Goal: Information Seeking & Learning: Learn about a topic

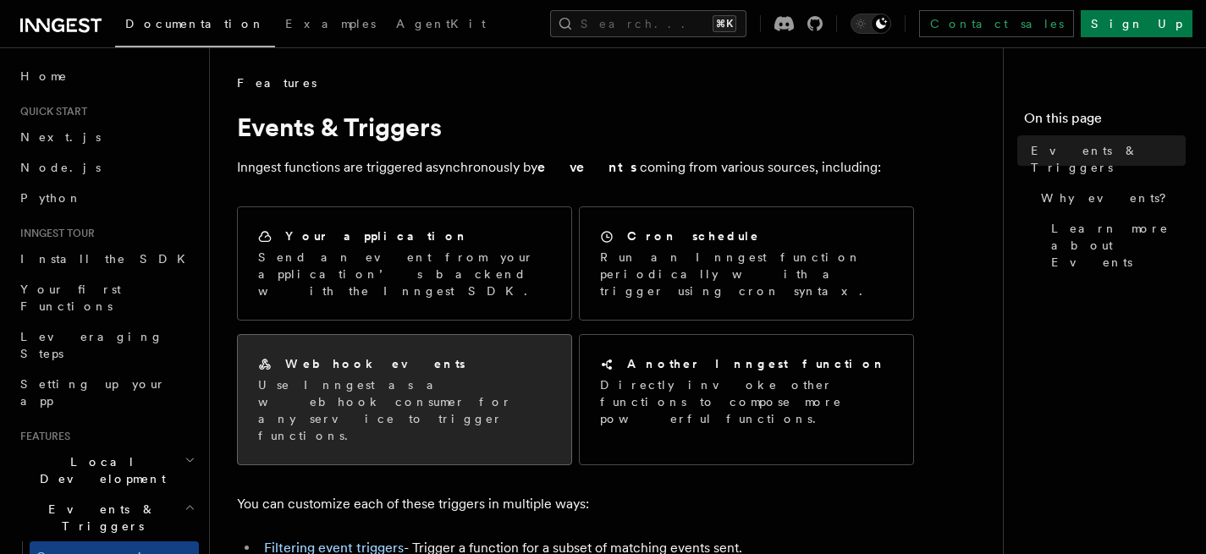
click at [503, 355] on div "Webhook events" at bounding box center [404, 364] width 293 height 18
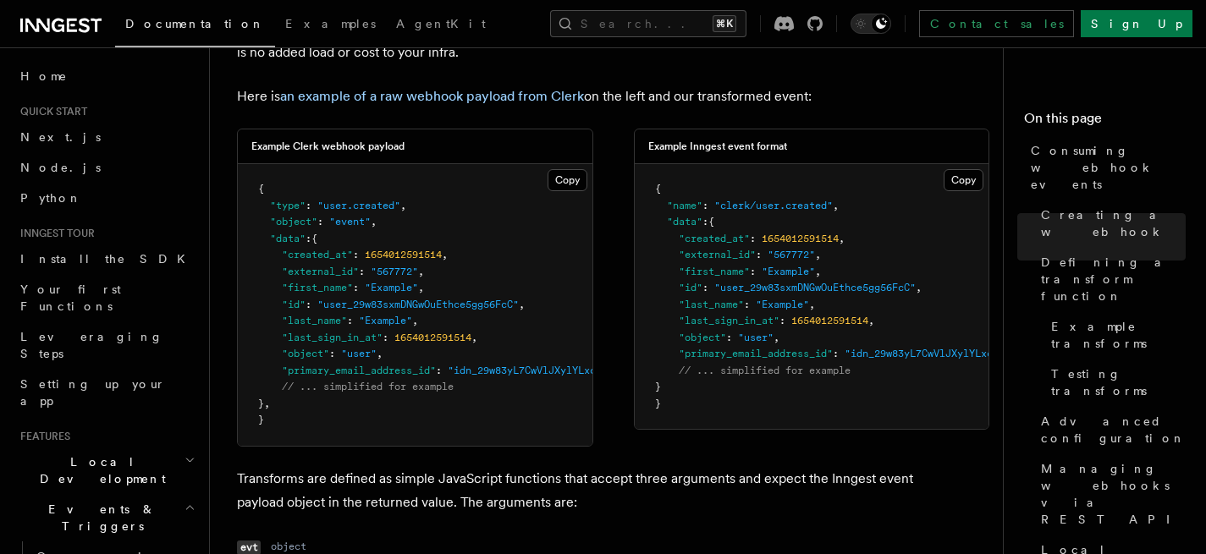
scroll to position [1304, 0]
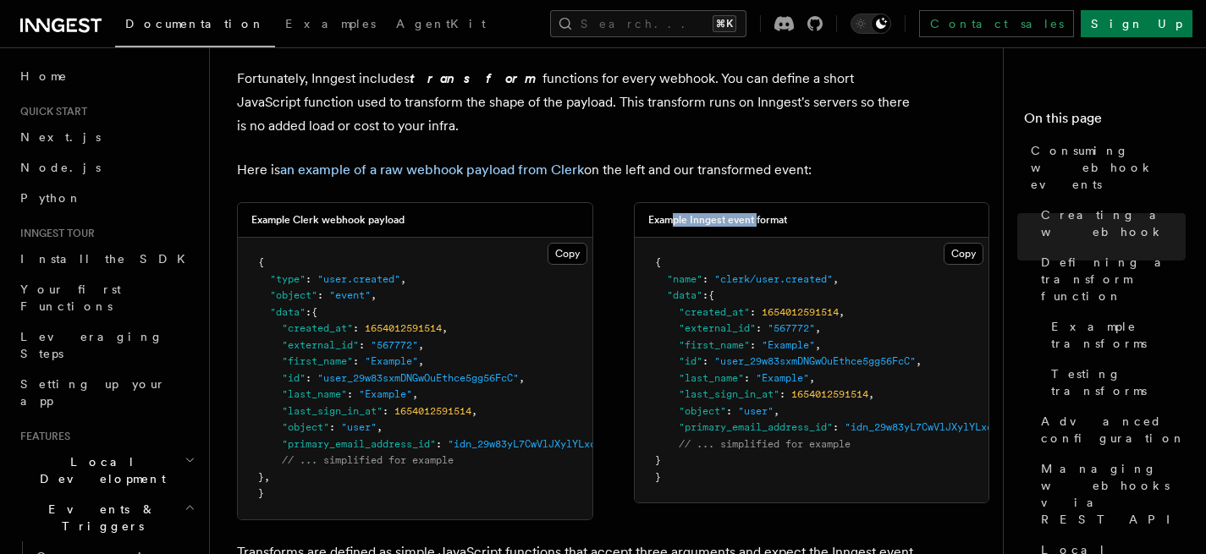
drag, startPoint x: 668, startPoint y: 219, endPoint x: 756, endPoint y: 222, distance: 87.2
click at [756, 222] on h3 "Example Inngest event format" at bounding box center [717, 220] width 139 height 14
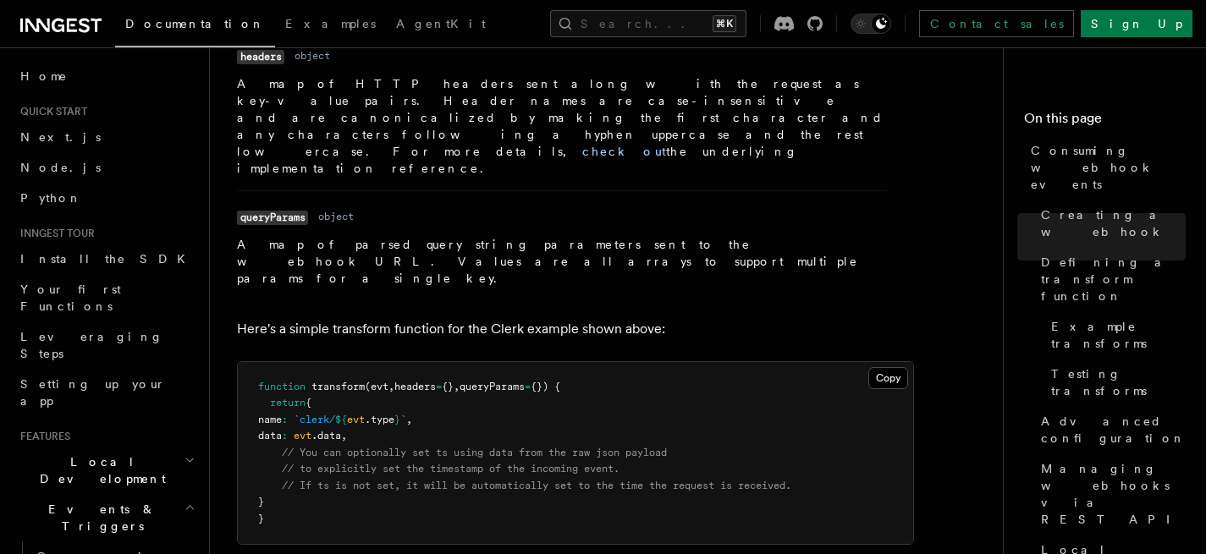
scroll to position [1945, 0]
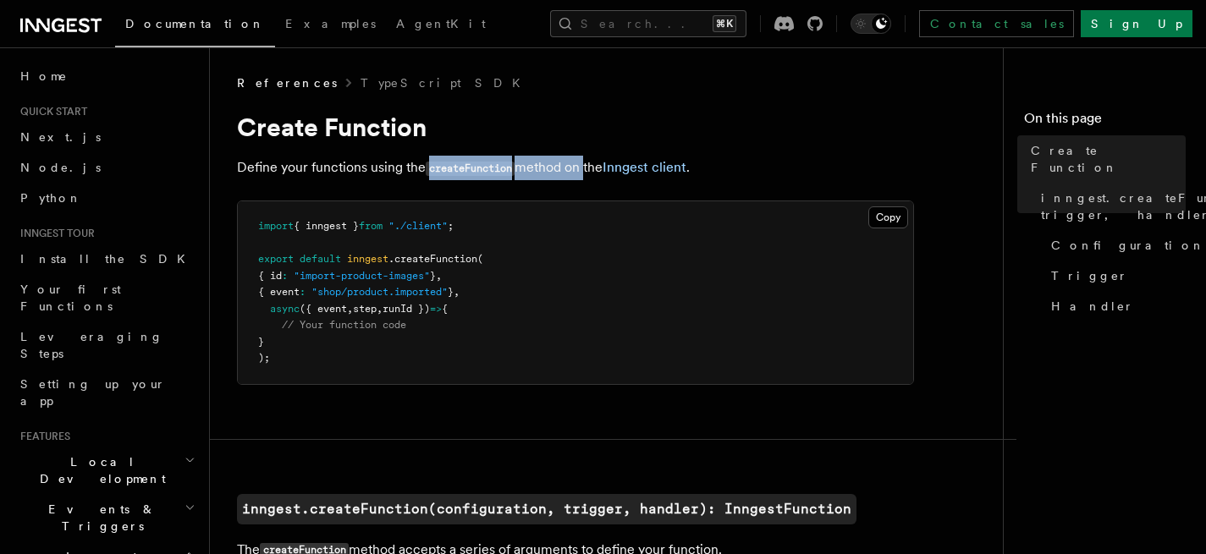
drag, startPoint x: 584, startPoint y: 169, endPoint x: 427, endPoint y: 168, distance: 156.5
click at [427, 168] on p "Define your functions using the createFunction method on the Inngest client ." at bounding box center [575, 168] width 677 height 25
click at [427, 168] on code "createFunction" at bounding box center [470, 169] width 89 height 14
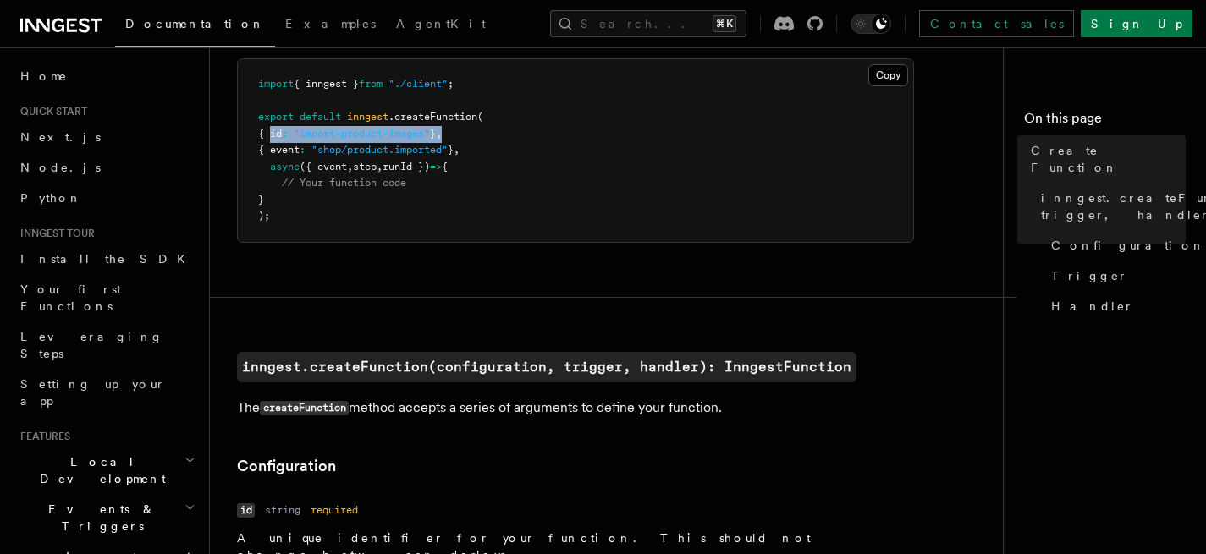
drag, startPoint x: 271, startPoint y: 135, endPoint x: 556, endPoint y: 140, distance: 285.2
click at [556, 140] on pre "import { inngest } from "./client" ; export default inngest .createFunction ( {…" at bounding box center [575, 150] width 675 height 183
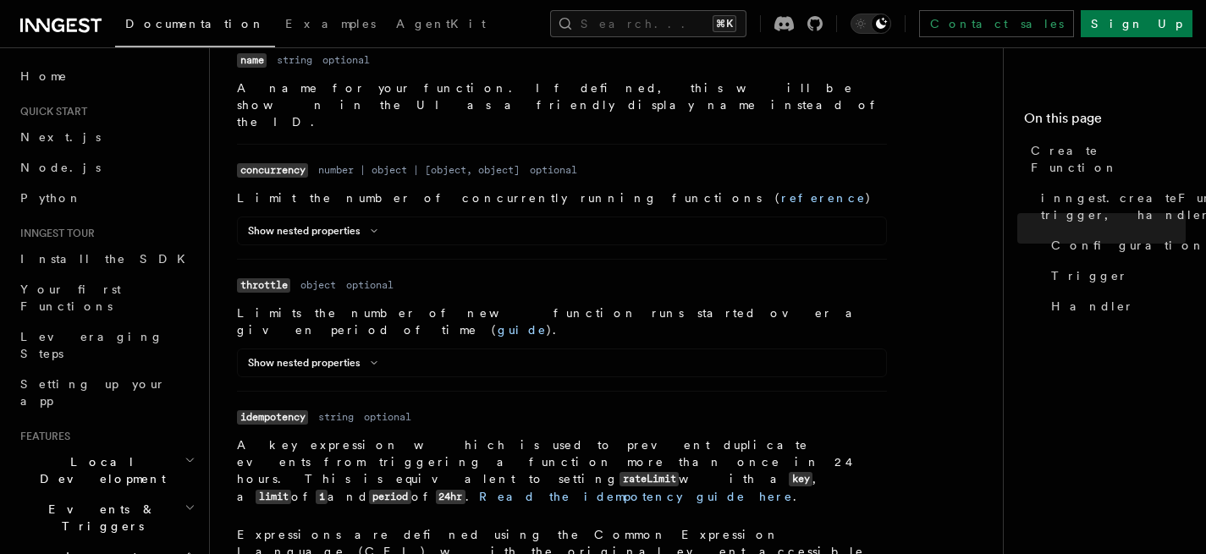
scroll to position [844, 0]
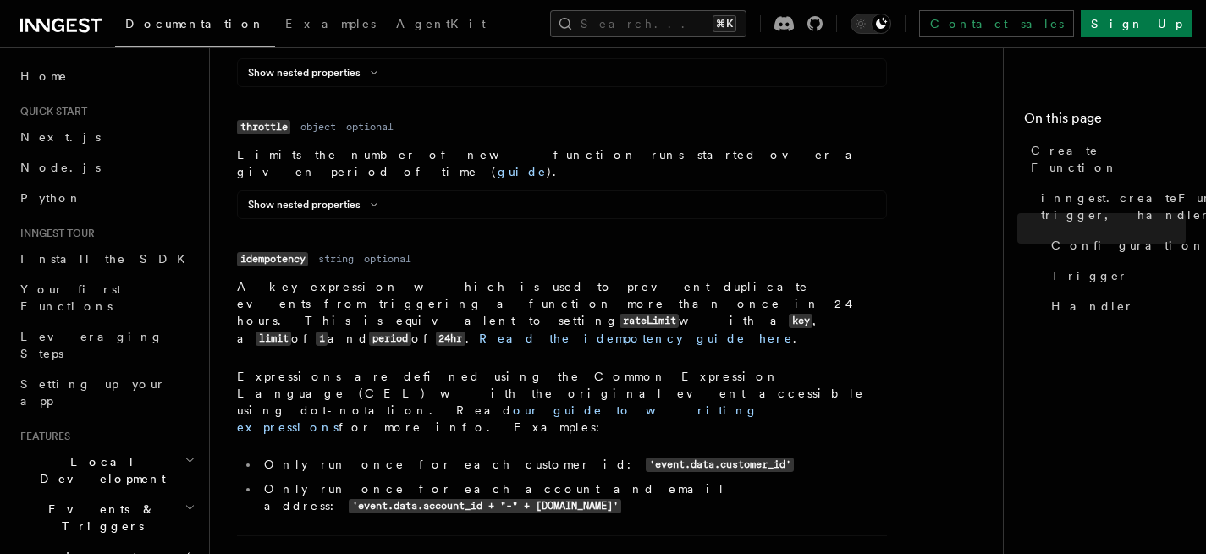
drag, startPoint x: 518, startPoint y: 135, endPoint x: 666, endPoint y: 74, distance: 160.4
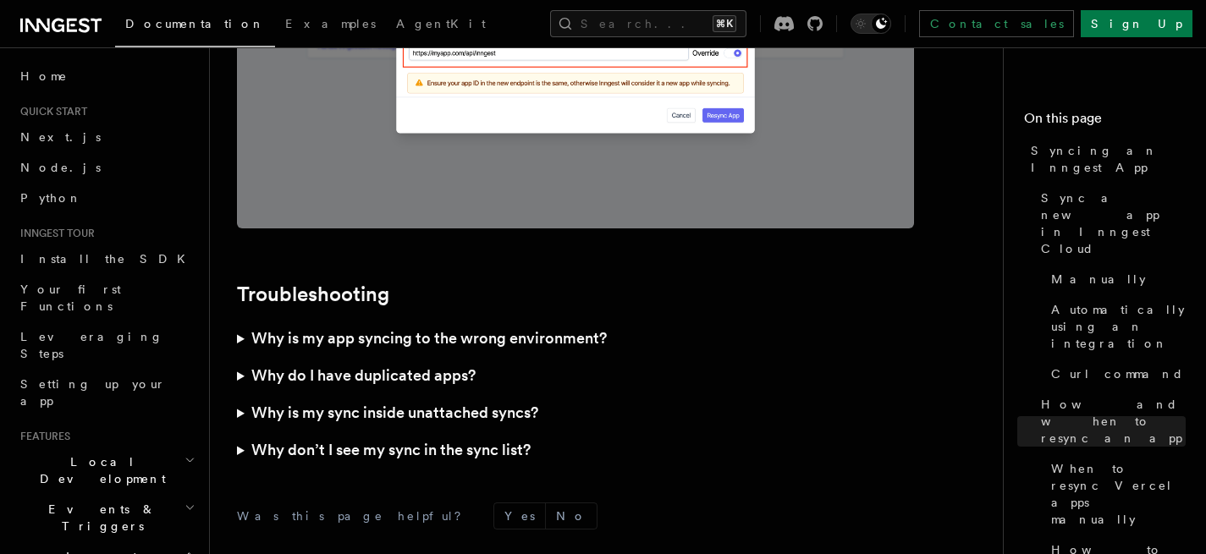
scroll to position [5036, 0]
